Goal: Transaction & Acquisition: Purchase product/service

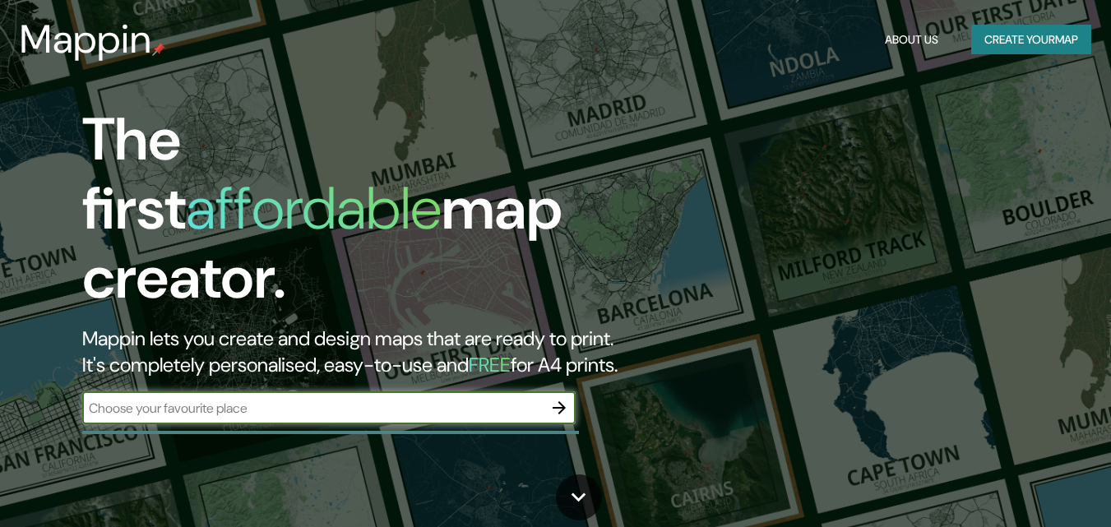
click at [223, 399] on input "text" at bounding box center [312, 408] width 461 height 19
type input "[GEOGRAPHIC_DATA]"
click at [558, 402] on button "button" at bounding box center [559, 407] width 33 height 33
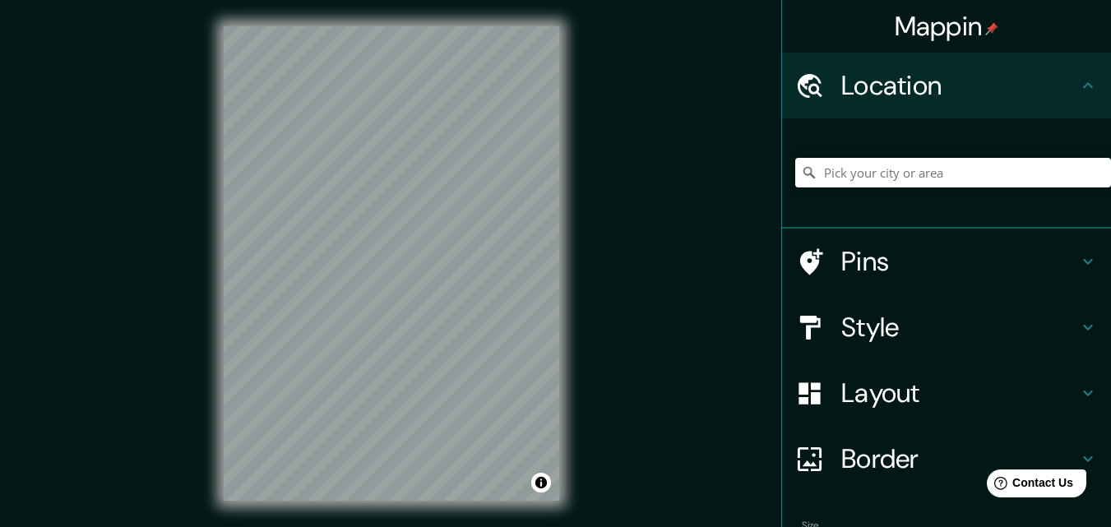
click at [1011, 168] on input "Pick your city or area" at bounding box center [953, 173] width 316 height 30
click at [911, 174] on input "Pick your city or area" at bounding box center [953, 173] width 316 height 30
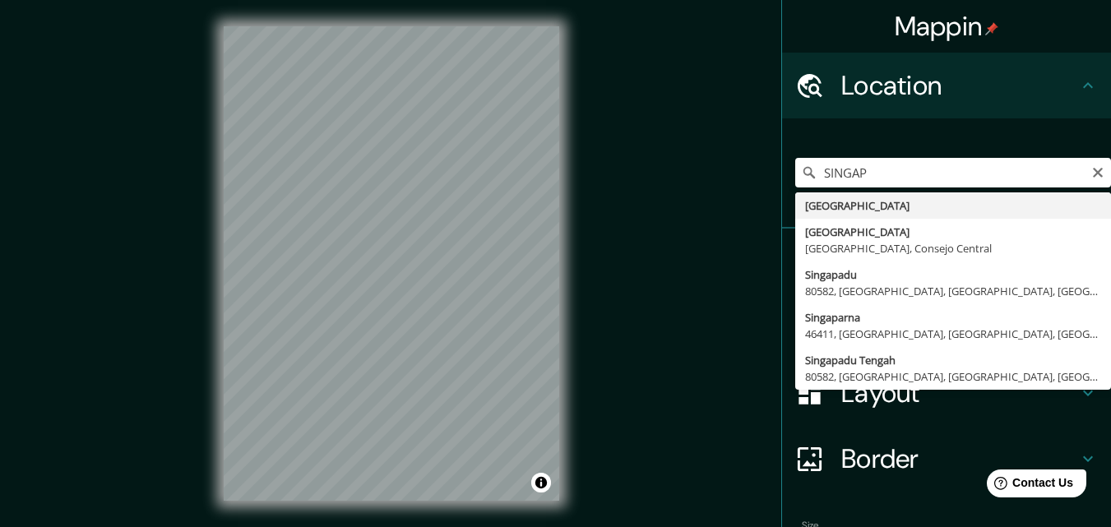
type input "[GEOGRAPHIC_DATA]"
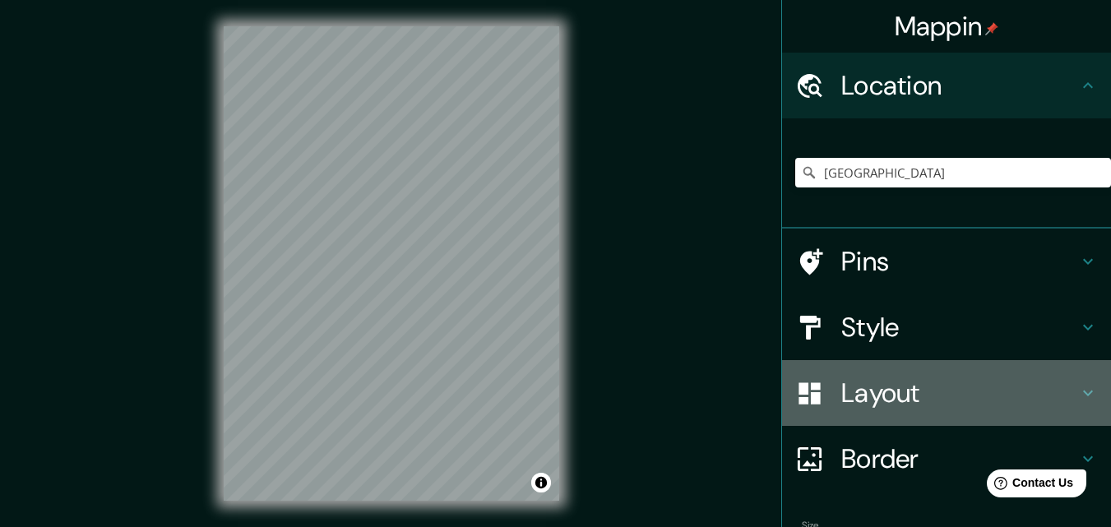
click at [867, 393] on h4 "Layout" at bounding box center [959, 393] width 237 height 33
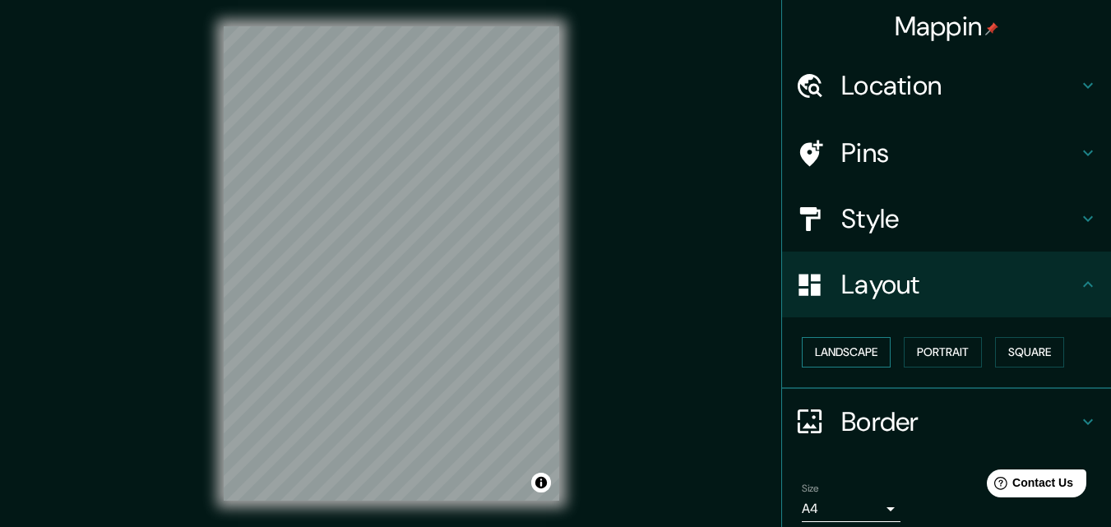
click at [877, 358] on button "Landscape" at bounding box center [846, 352] width 89 height 30
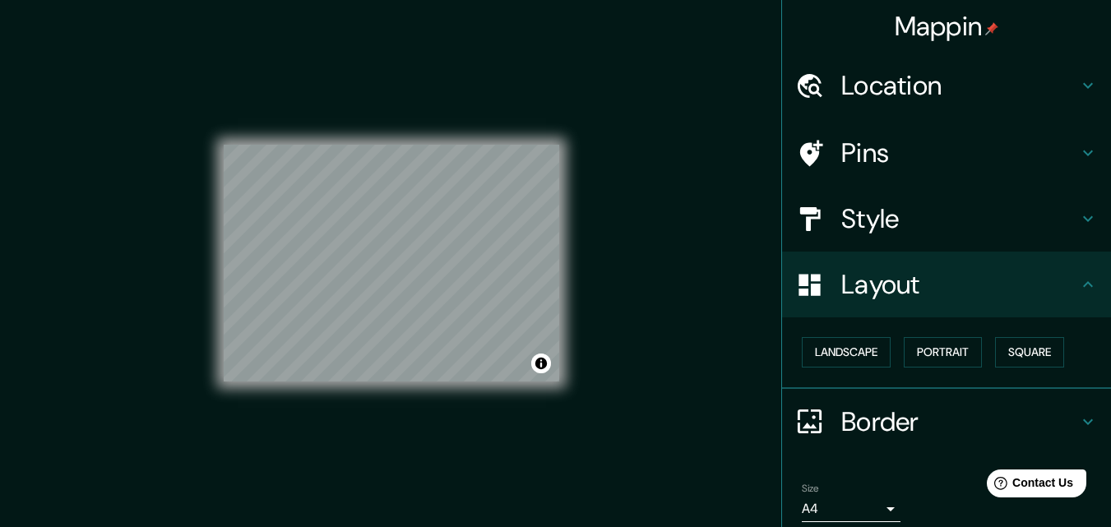
click at [910, 252] on div "Layout" at bounding box center [946, 285] width 329 height 66
click at [903, 235] on div "Style" at bounding box center [946, 219] width 329 height 66
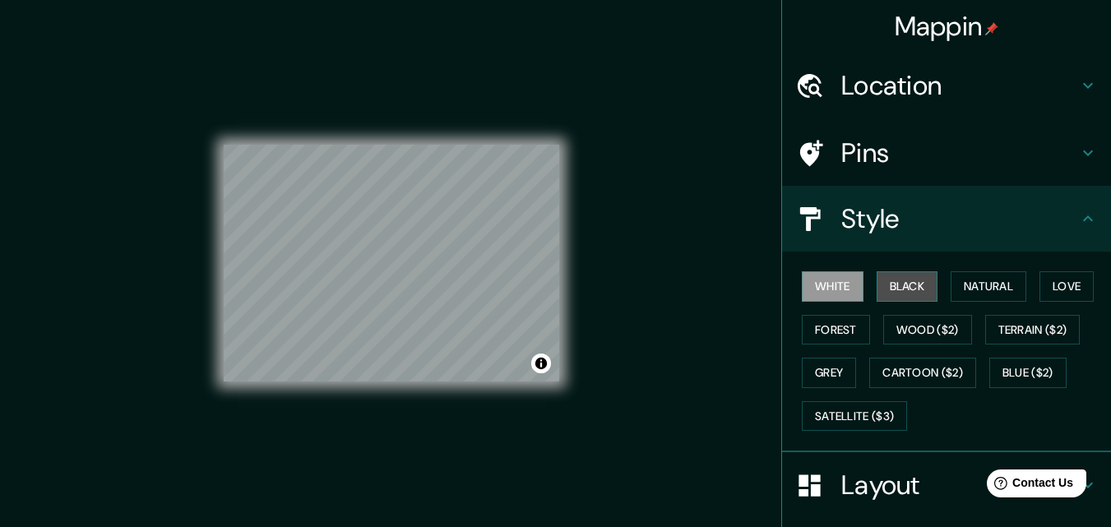
click at [877, 289] on button "Black" at bounding box center [908, 286] width 62 height 30
click at [822, 288] on button "White" at bounding box center [833, 286] width 62 height 30
click at [967, 294] on button "Natural" at bounding box center [989, 286] width 76 height 30
